Goal: Task Accomplishment & Management: Manage account settings

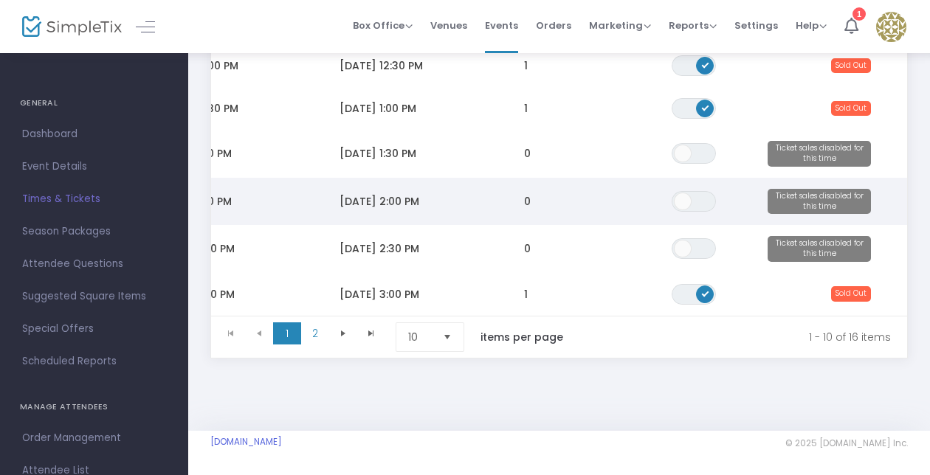
scroll to position [405, 0]
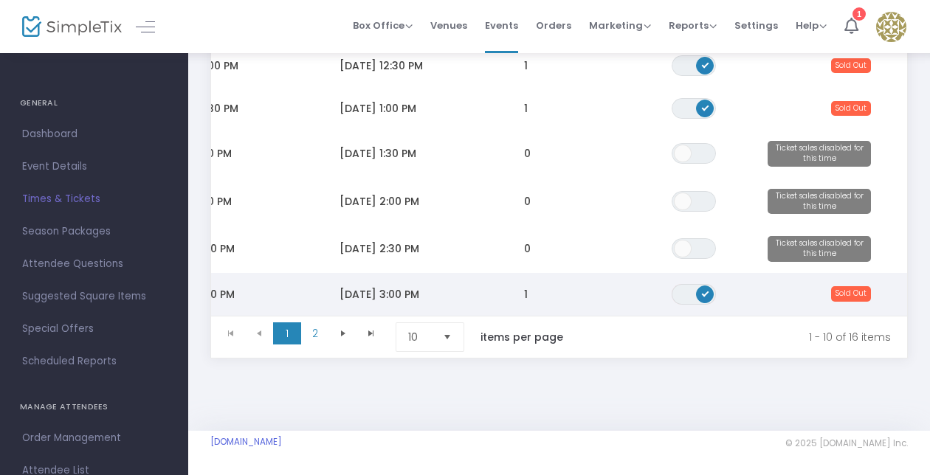
click at [699, 286] on span "Data table" at bounding box center [705, 295] width 18 height 18
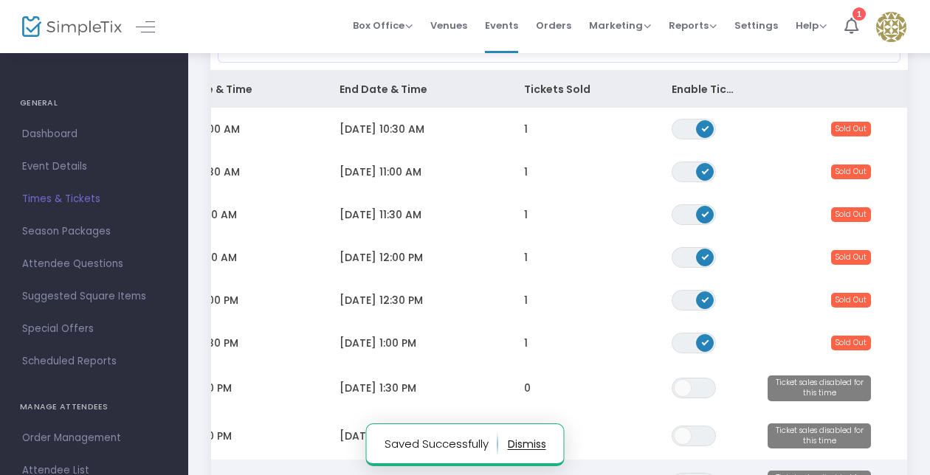
scroll to position [410, 0]
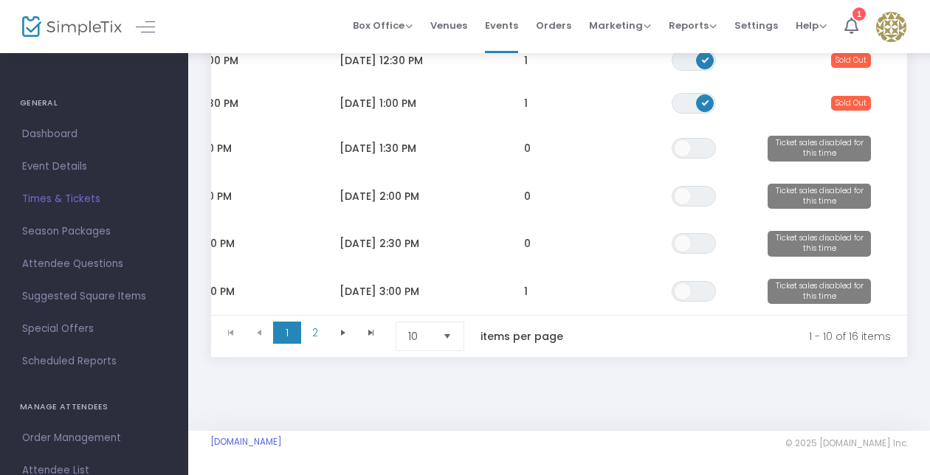
click at [441, 342] on span "Select" at bounding box center [447, 337] width 24 height 24
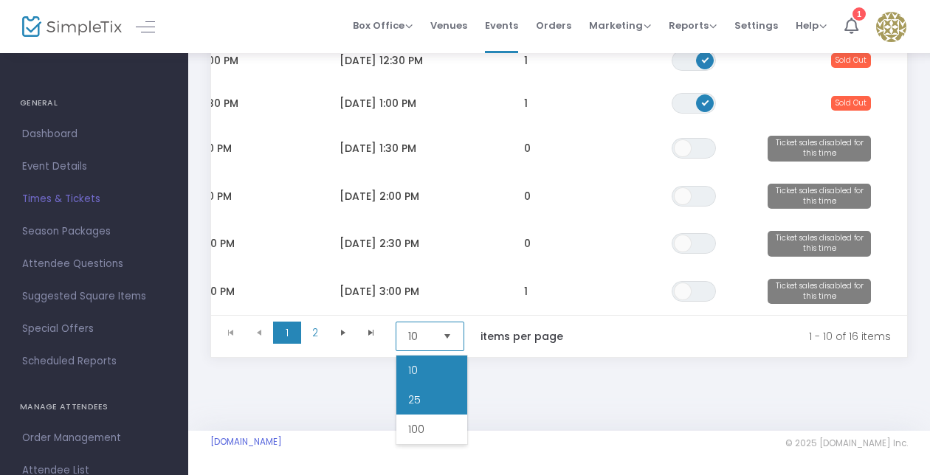
click at [436, 385] on li "25" at bounding box center [431, 400] width 71 height 30
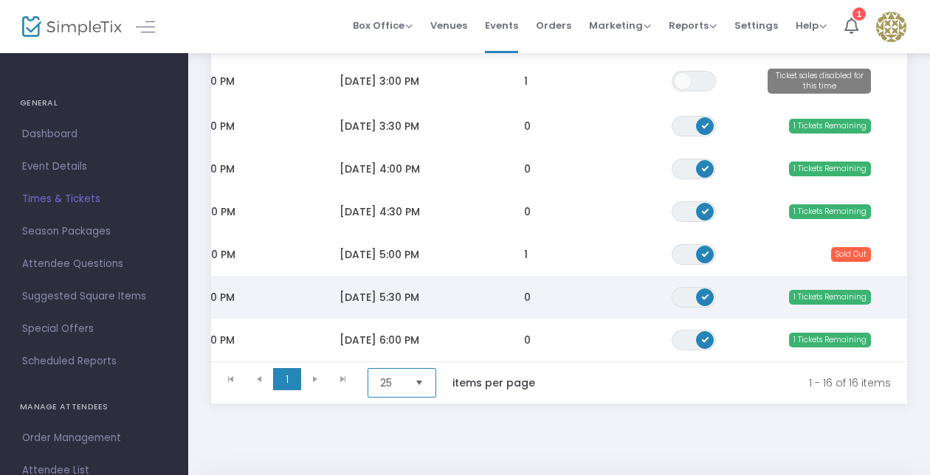
scroll to position [621, 0]
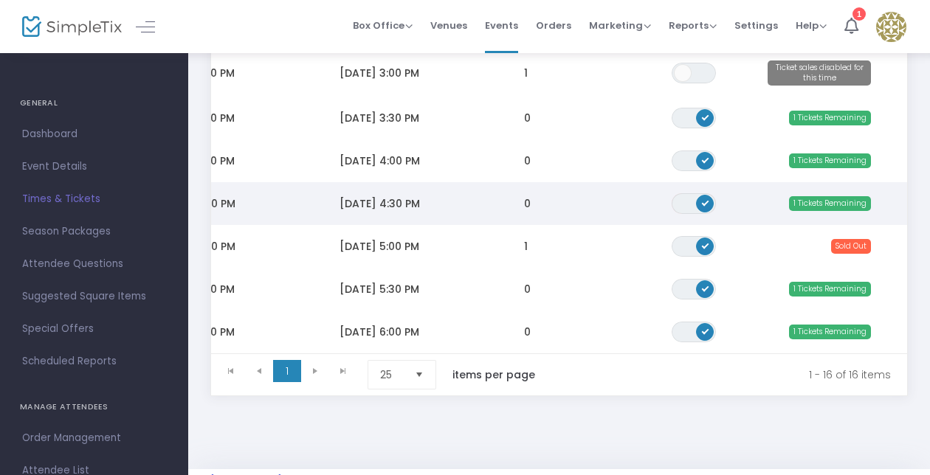
click at [683, 206] on span "ON OFF" at bounding box center [694, 203] width 44 height 21
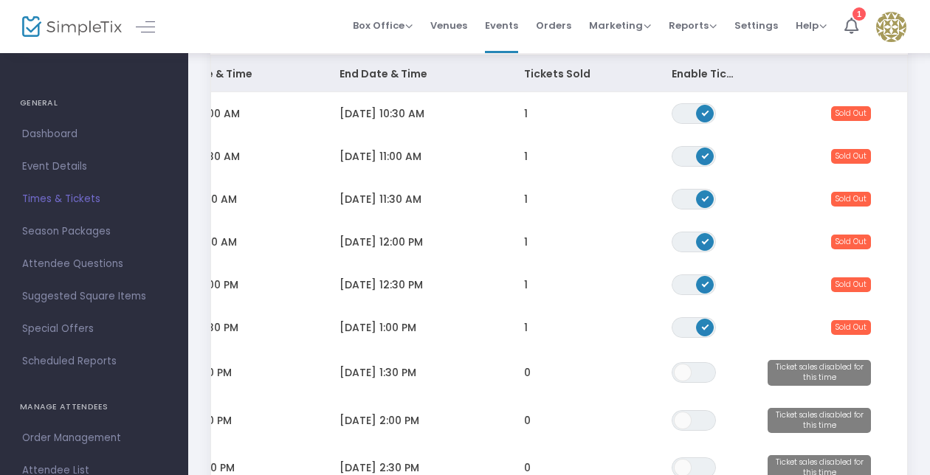
scroll to position [0, 0]
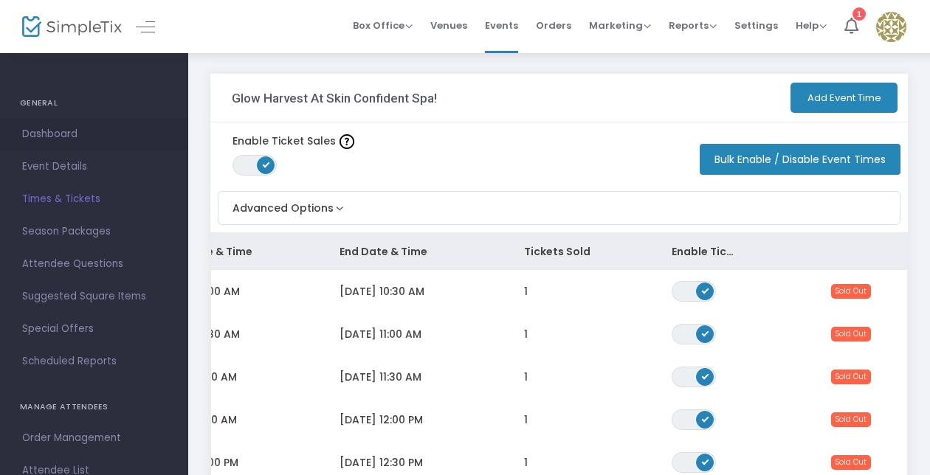
click at [81, 128] on span "Dashboard" at bounding box center [94, 134] width 144 height 19
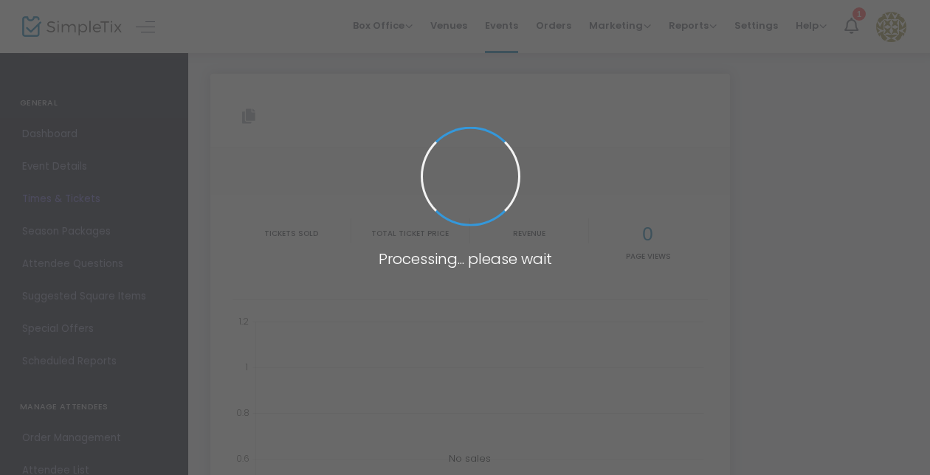
type input "[URL][DOMAIN_NAME]"
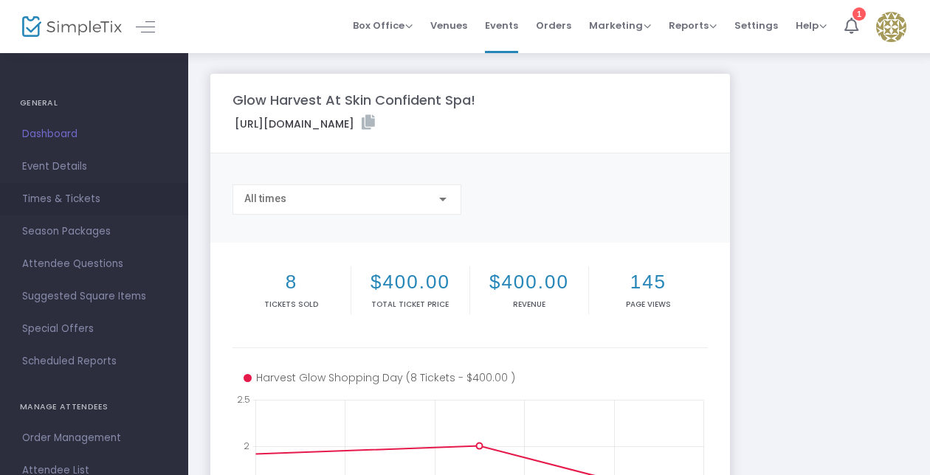
click at [80, 198] on span "Times & Tickets" at bounding box center [94, 199] width 144 height 19
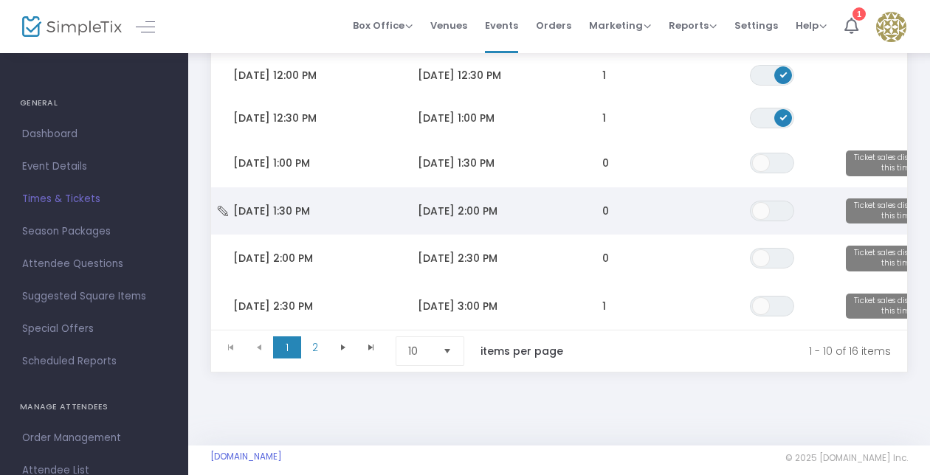
scroll to position [410, 0]
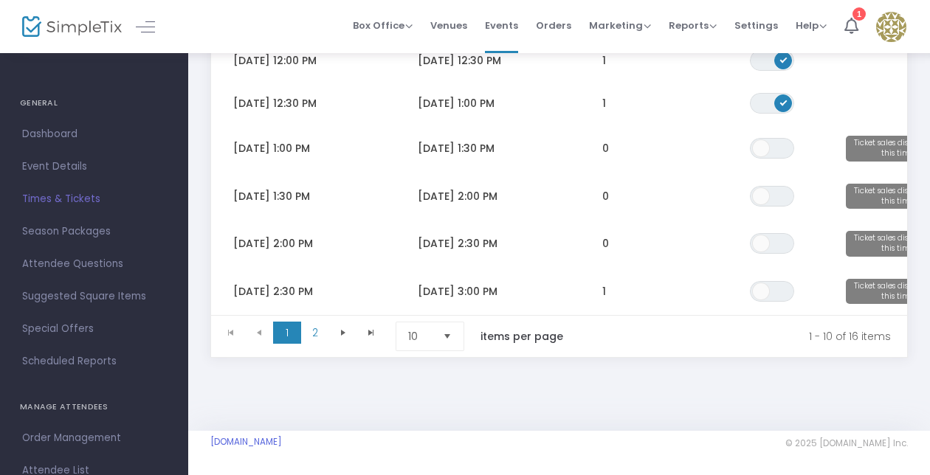
click at [453, 331] on span "Select" at bounding box center [447, 337] width 24 height 24
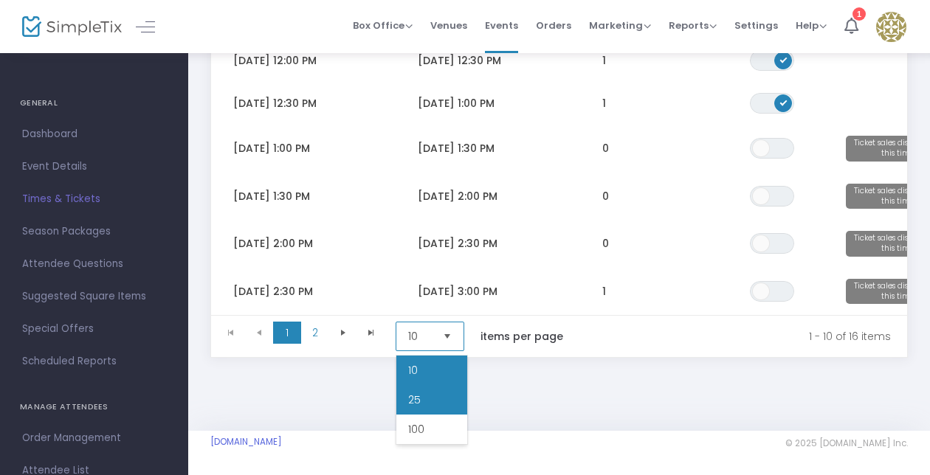
click at [418, 393] on span "25" at bounding box center [414, 400] width 13 height 15
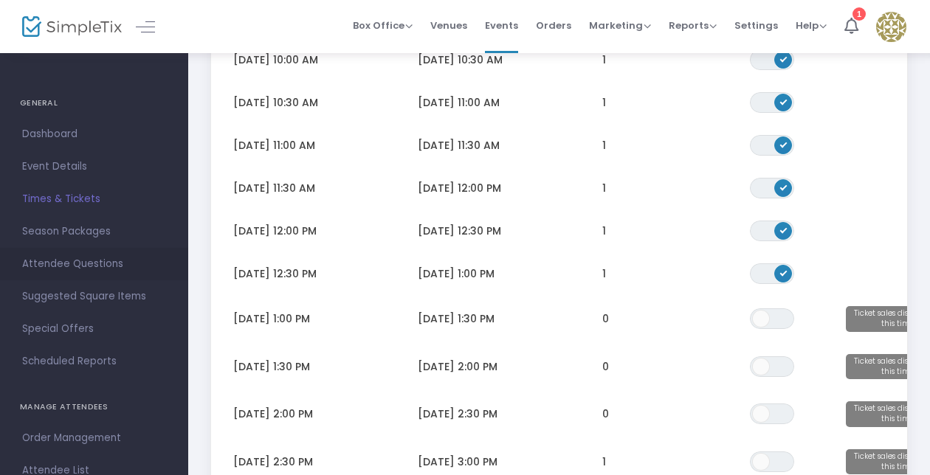
scroll to position [0, 0]
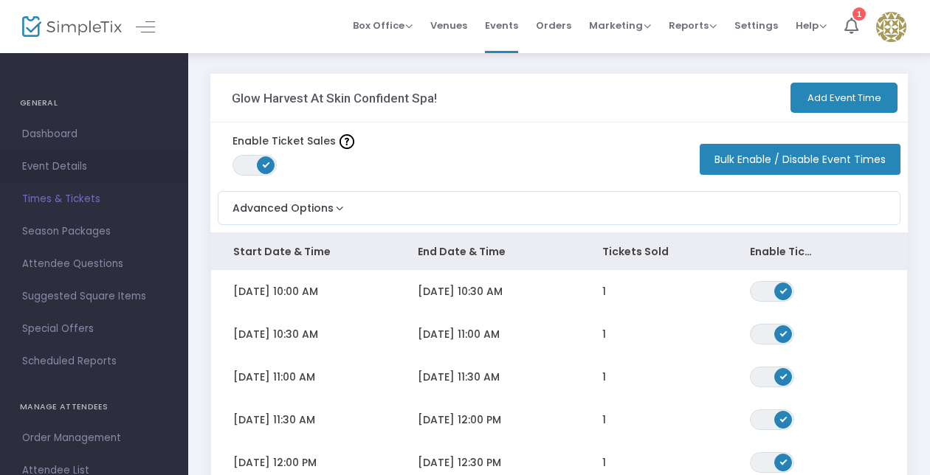
click at [53, 165] on span "Event Details" at bounding box center [94, 166] width 144 height 19
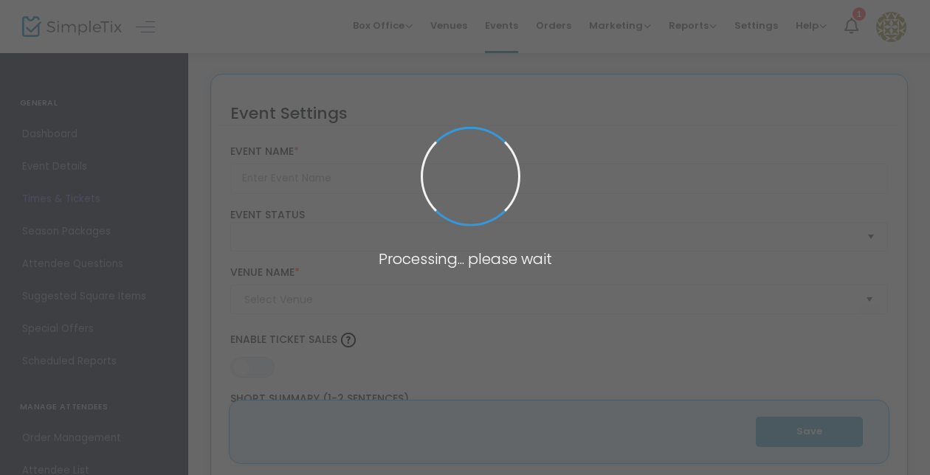
type input "Glow Harvest At Skin Confident Spa!"
type textarea "Glow Harvest: A Skin Confident Shopping ExperienceJoin us [DATE][DATE] for a on…"
type input "Buy Tickets"
checkbox input "true"
type input "Skin Confident Spa (Inside Beyond Beautiful Medspa)"
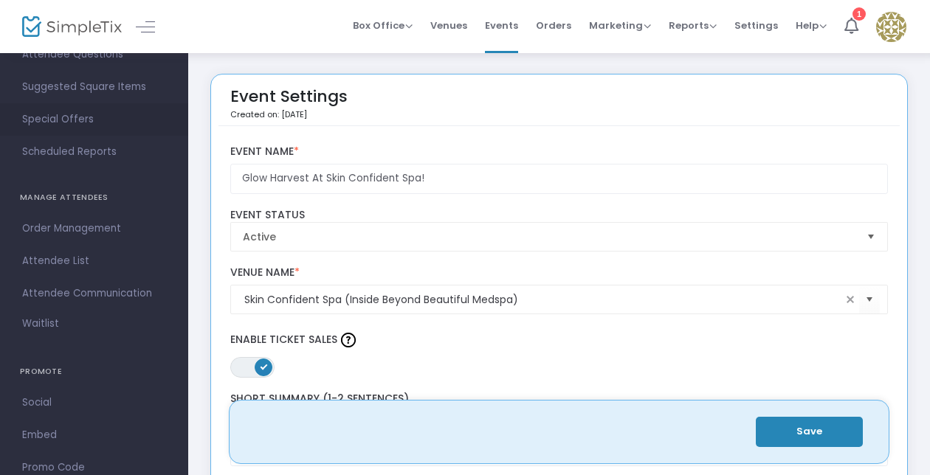
scroll to position [283, 0]
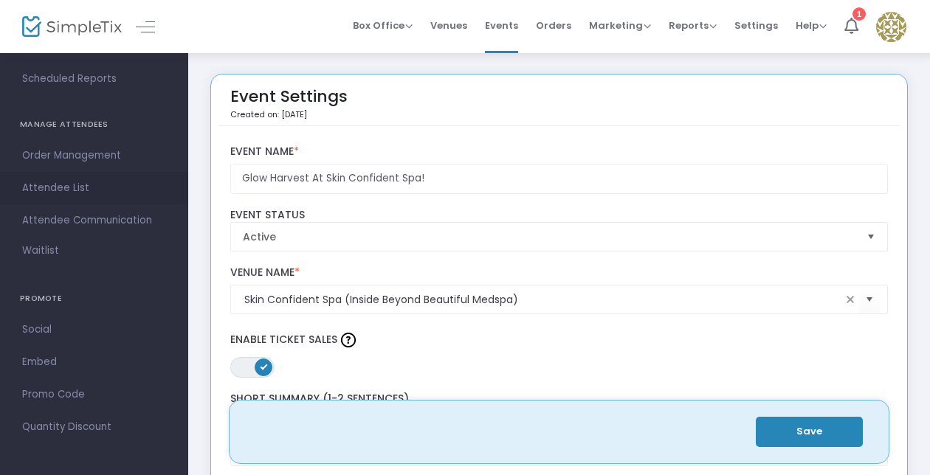
click at [59, 186] on span "Attendee List" at bounding box center [94, 188] width 144 height 19
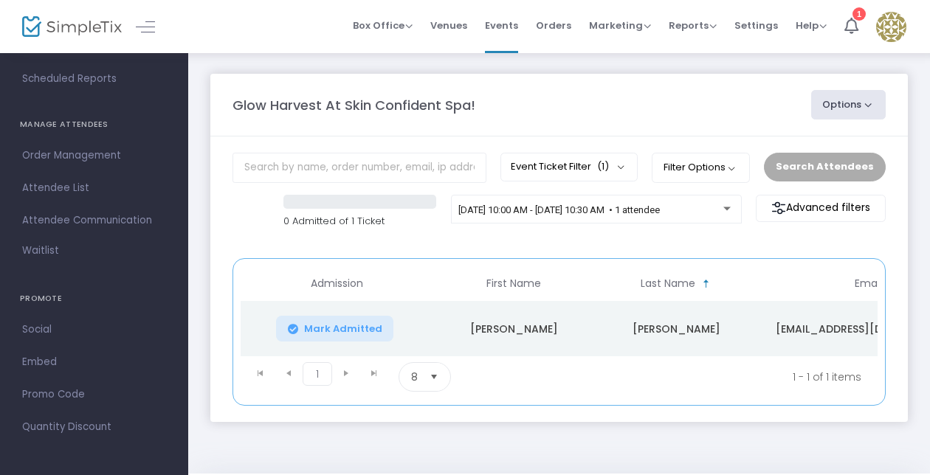
click at [432, 384] on span "Select" at bounding box center [434, 377] width 24 height 24
click at [418, 323] on span "50" at bounding box center [416, 320] width 13 height 15
click at [733, 204] on div at bounding box center [728, 204] width 10 height 11
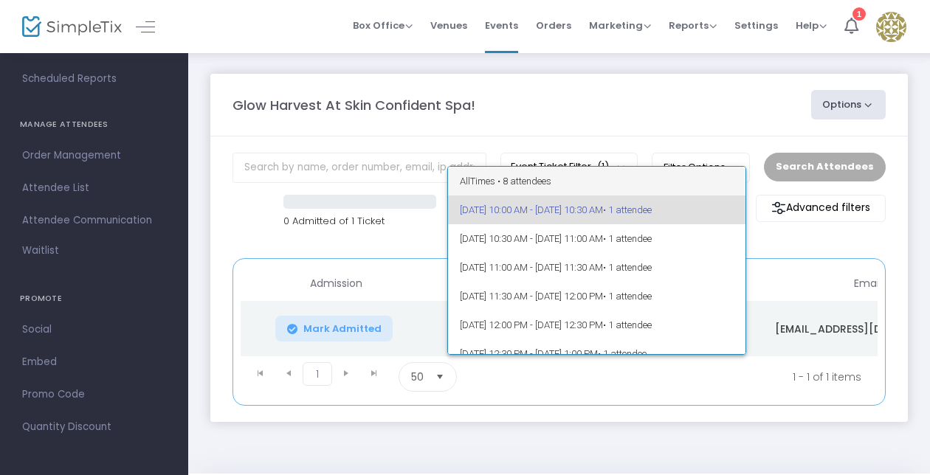
click at [633, 182] on span "All Times • 8 attendees" at bounding box center [597, 181] width 274 height 29
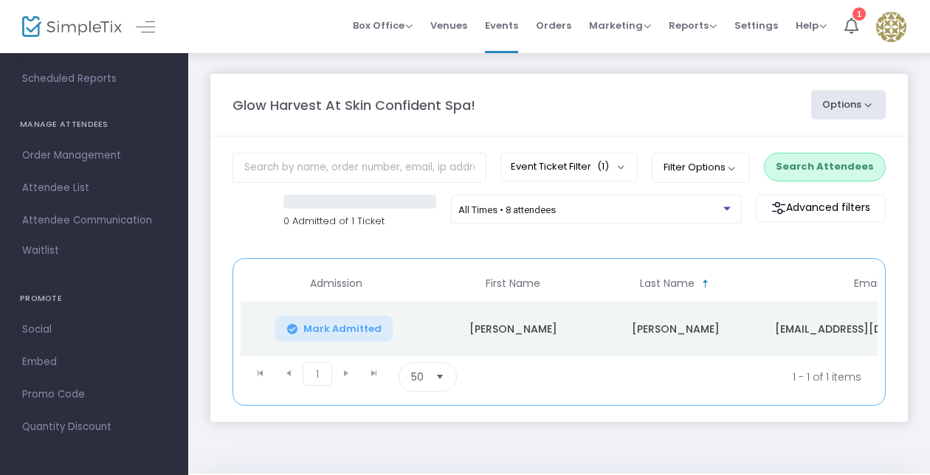
scroll to position [0, 0]
click at [346, 382] on kendo-pager-next-buttons at bounding box center [360, 377] width 56 height 30
click at [342, 370] on kendo-pager-next-buttons at bounding box center [360, 377] width 56 height 30
click at [56, 251] on span "Waitlist" at bounding box center [40, 251] width 37 height 15
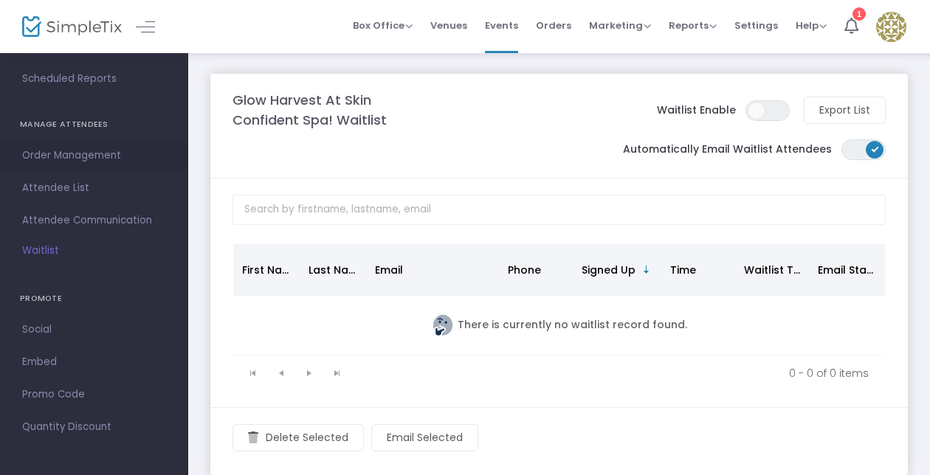
click at [84, 160] on span "Order Management" at bounding box center [94, 155] width 144 height 19
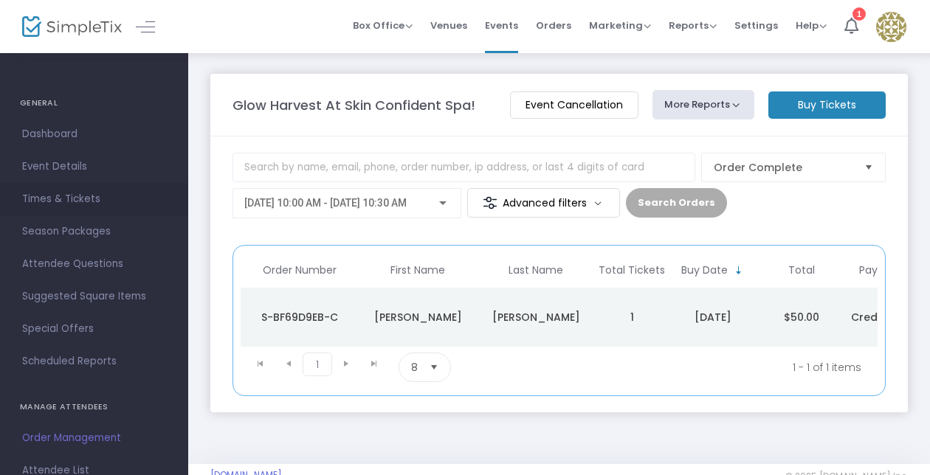
click at [74, 199] on span "Times & Tickets" at bounding box center [94, 199] width 144 height 19
